Goal: Task Accomplishment & Management: Complete application form

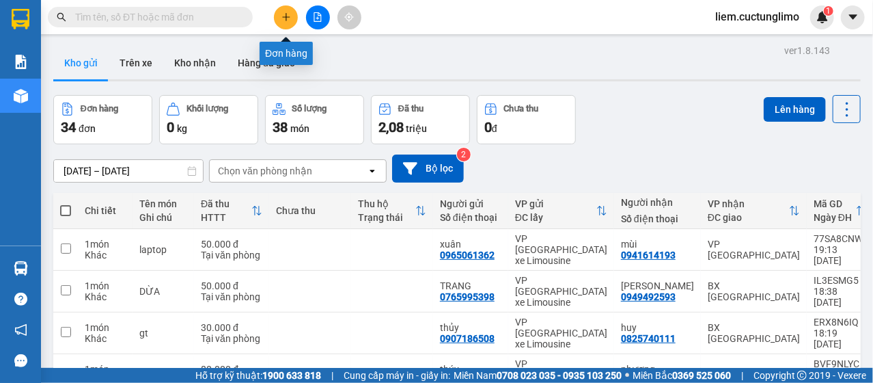
click at [276, 16] on button at bounding box center [286, 17] width 24 height 24
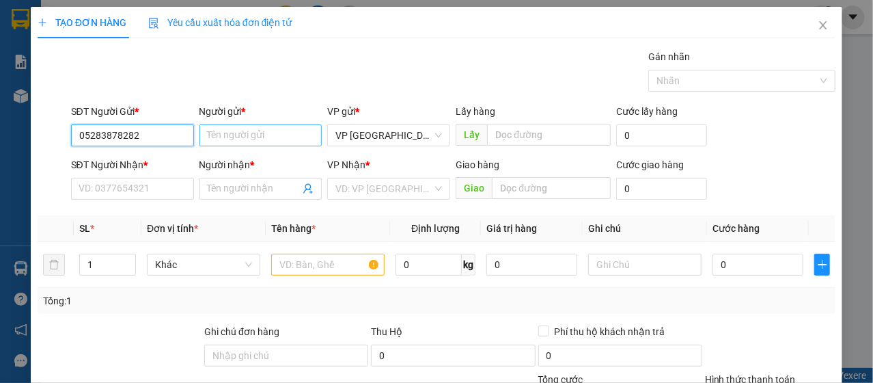
type input "05283878282"
click at [232, 131] on input "Người gửi *" at bounding box center [261, 135] width 123 height 22
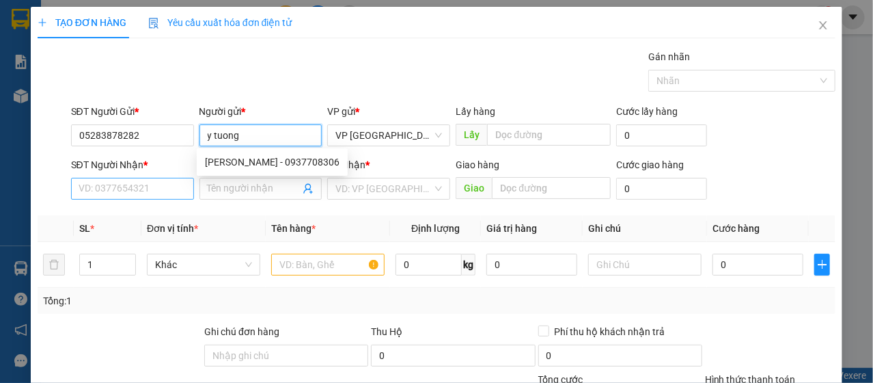
type input "y tuong"
click at [94, 191] on input "SĐT Người Nhận *" at bounding box center [132, 189] width 123 height 22
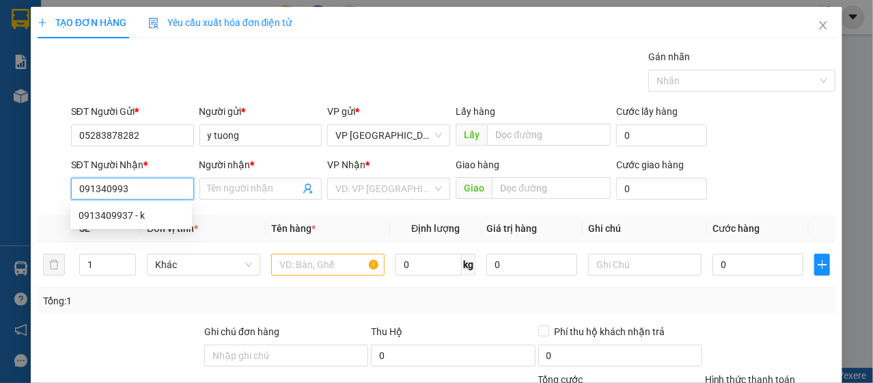
type input "0913409937"
click at [113, 205] on div "0913409937 - k" at bounding box center [131, 215] width 122 height 22
type input "k"
type input "50.000"
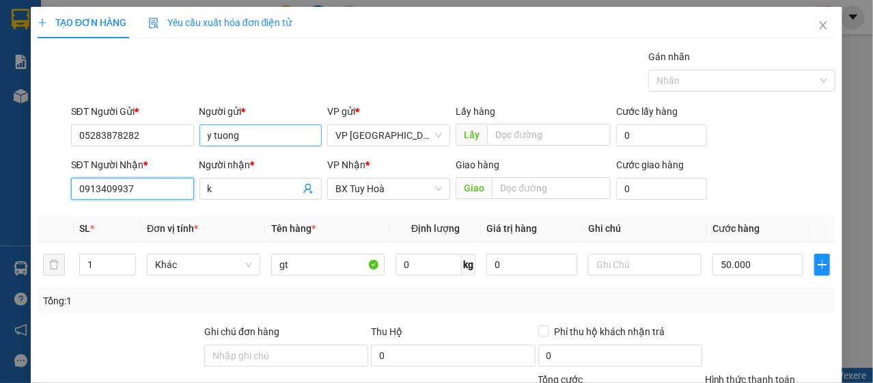
type input "0913409937"
click at [213, 138] on input "y tuong" at bounding box center [261, 135] width 123 height 22
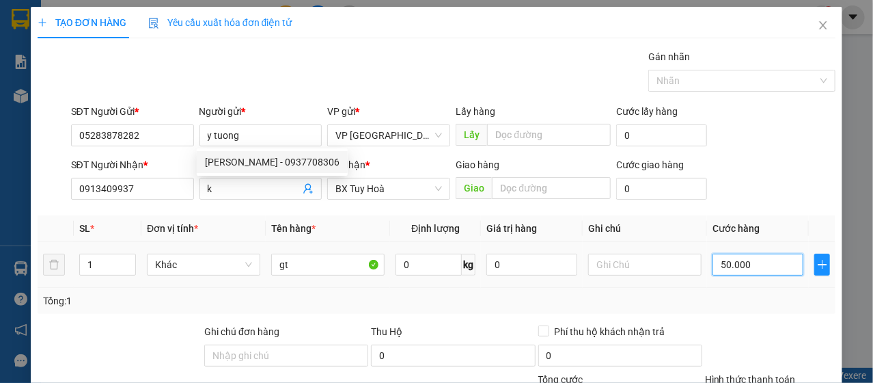
click at [750, 267] on input "50.000" at bounding box center [758, 265] width 91 height 22
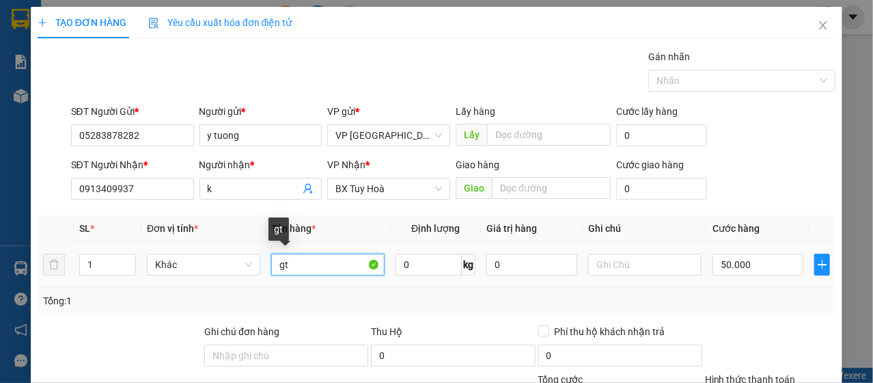
click at [286, 266] on input "gt" at bounding box center [327, 265] width 113 height 22
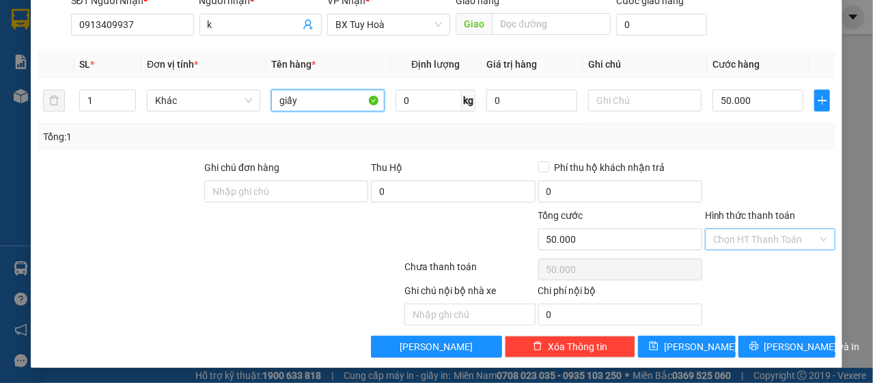
type input "giấy"
click at [783, 241] on input "Hình thức thanh toán" at bounding box center [766, 239] width 105 height 21
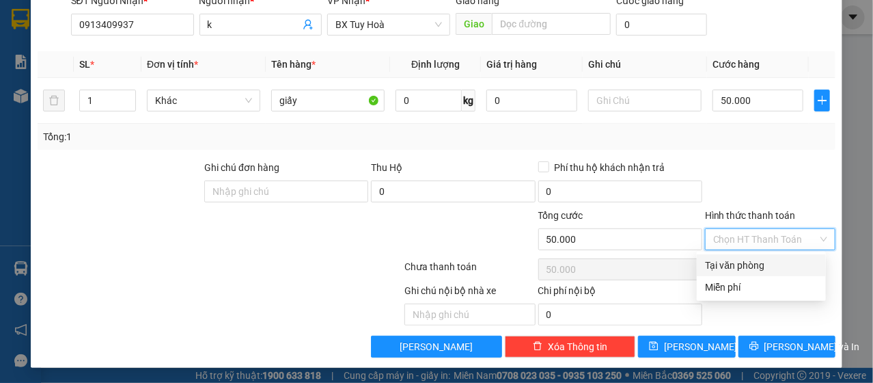
click at [743, 260] on div "Tại văn phòng" at bounding box center [761, 265] width 113 height 15
type input "0"
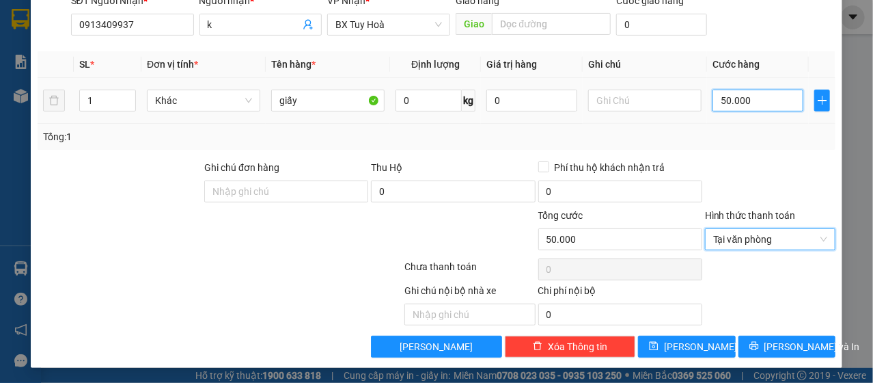
click at [759, 105] on input "50.000" at bounding box center [758, 101] width 91 height 22
type input "3"
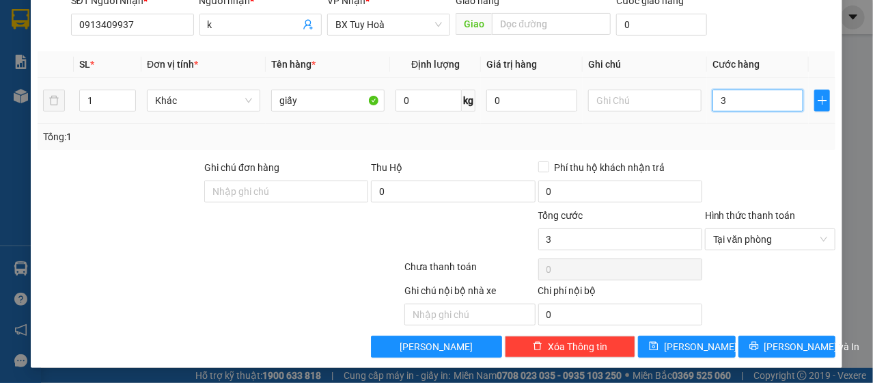
type input "30"
type input "300"
type input "3.000"
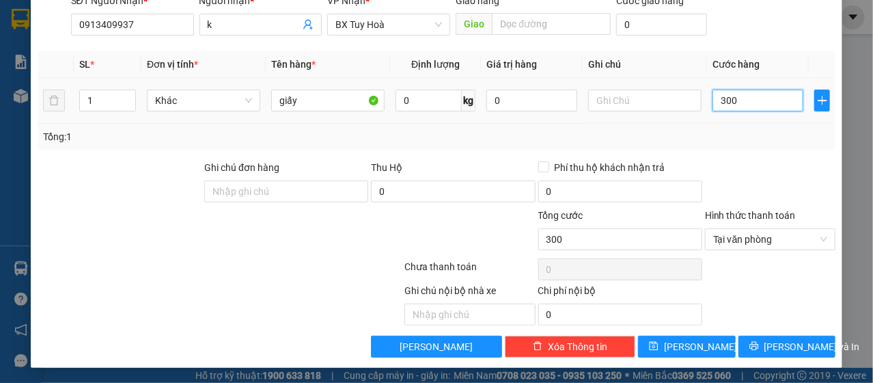
type input "3.000"
type input "30.000"
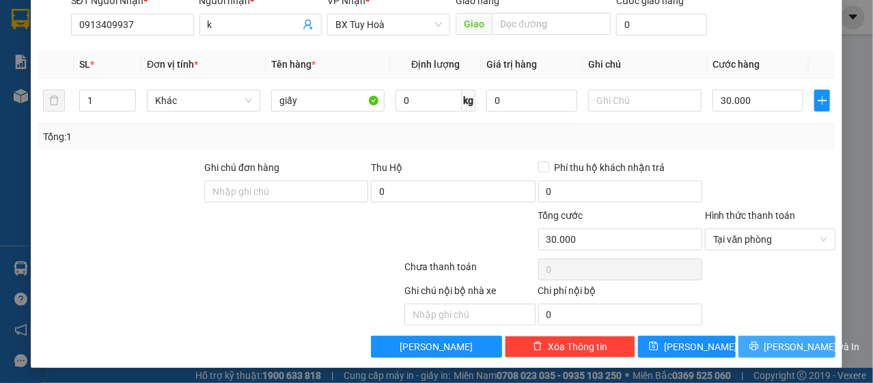
click at [776, 342] on span "[PERSON_NAME] và In" at bounding box center [813, 346] width 96 height 15
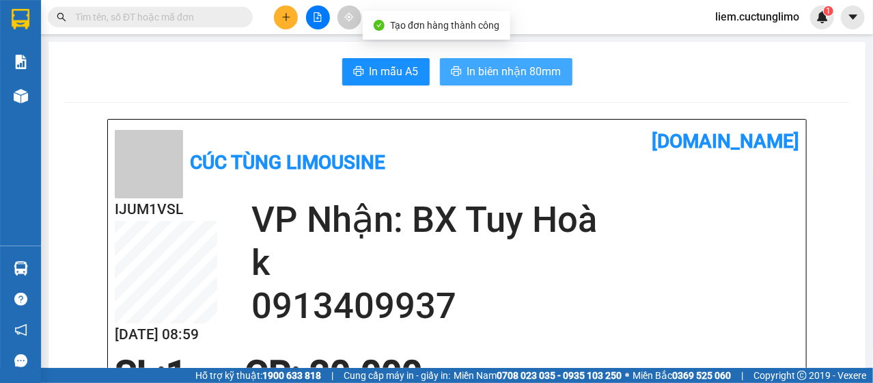
click at [482, 69] on span "In biên nhận 80mm" at bounding box center [514, 71] width 94 height 17
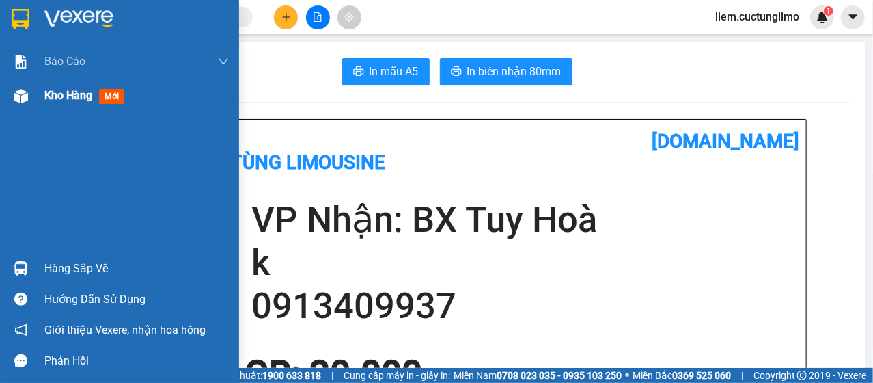
click at [35, 105] on div "Kho hàng mới" at bounding box center [119, 96] width 239 height 34
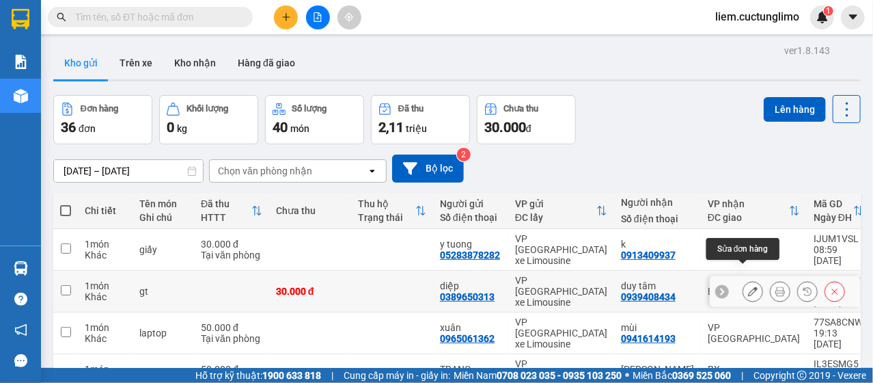
click at [748, 286] on icon at bounding box center [753, 291] width 10 height 10
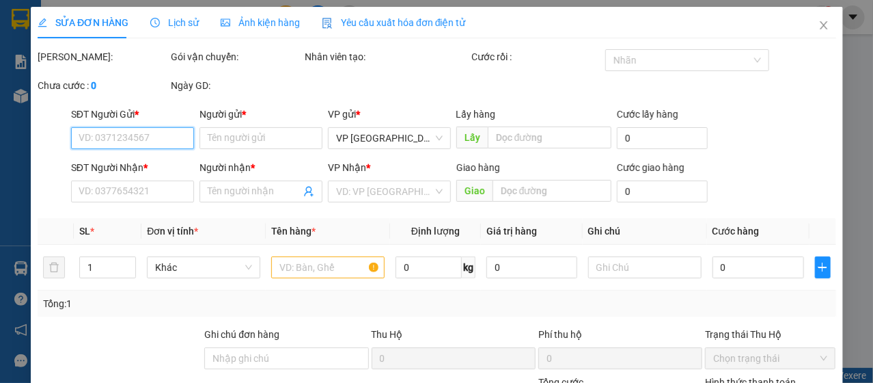
type input "0389650313"
type input "diệp"
type input "0939408434"
type input "duy tâm"
type input "30.000"
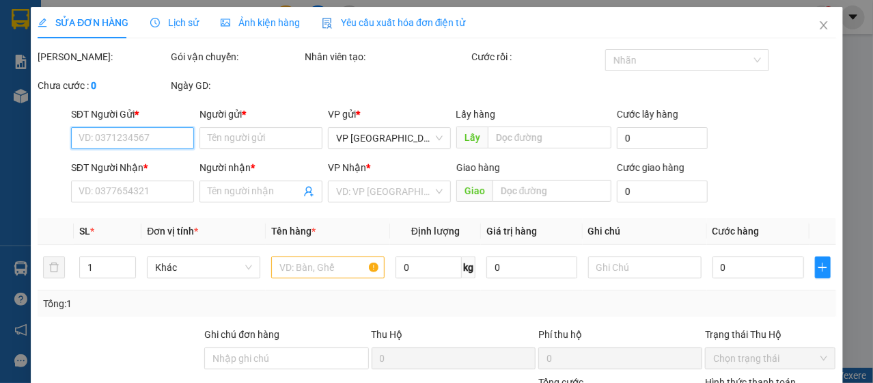
type input "30.000"
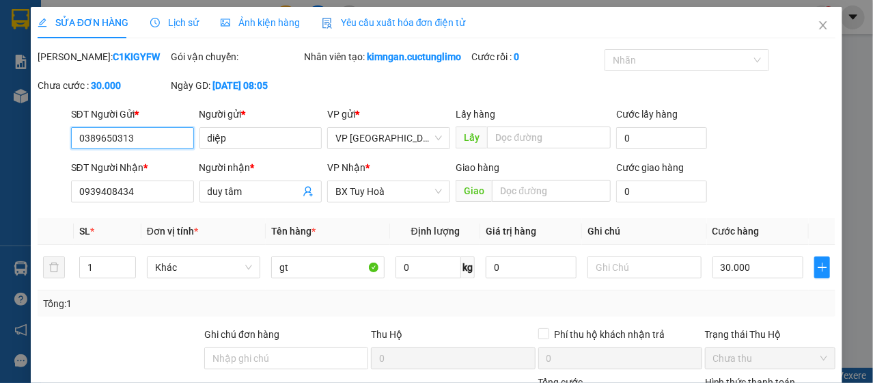
click at [746, 348] on span "Chưa thu" at bounding box center [771, 358] width 114 height 21
